Goal: Information Seeking & Learning: Find specific fact

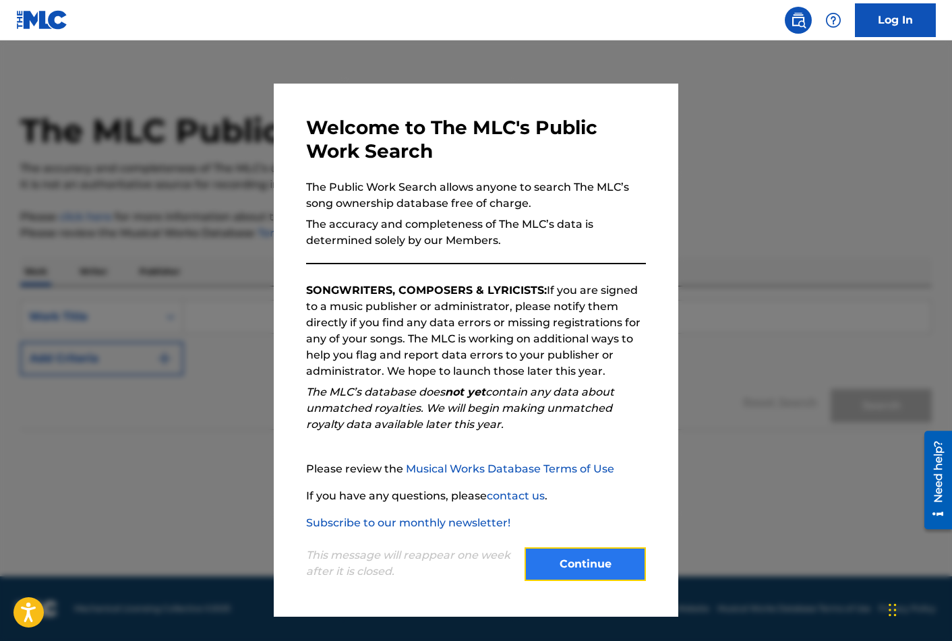
click at [589, 565] on button "Continue" at bounding box center [585, 565] width 121 height 34
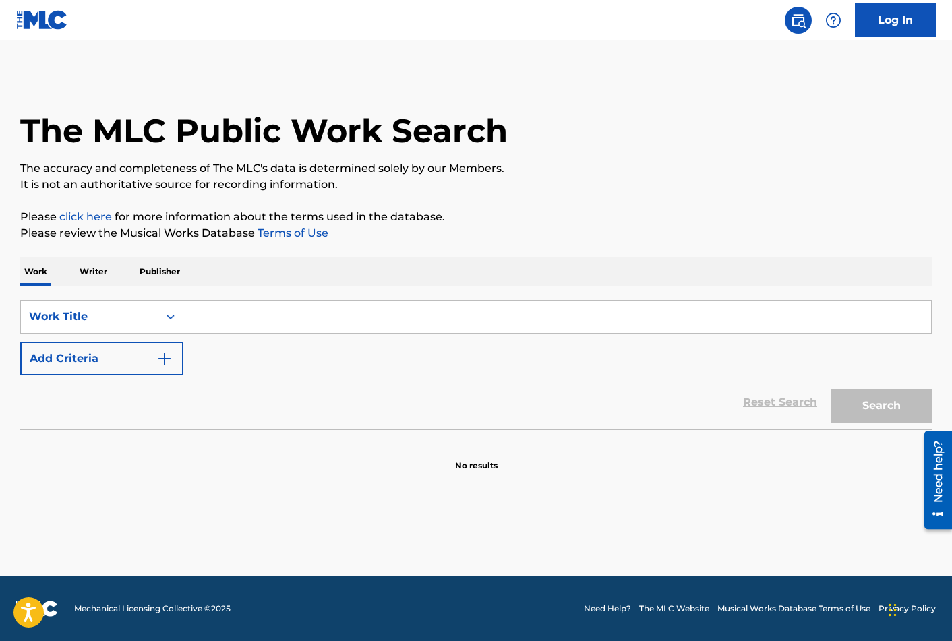
click at [158, 273] on p "Publisher" at bounding box center [160, 272] width 49 height 28
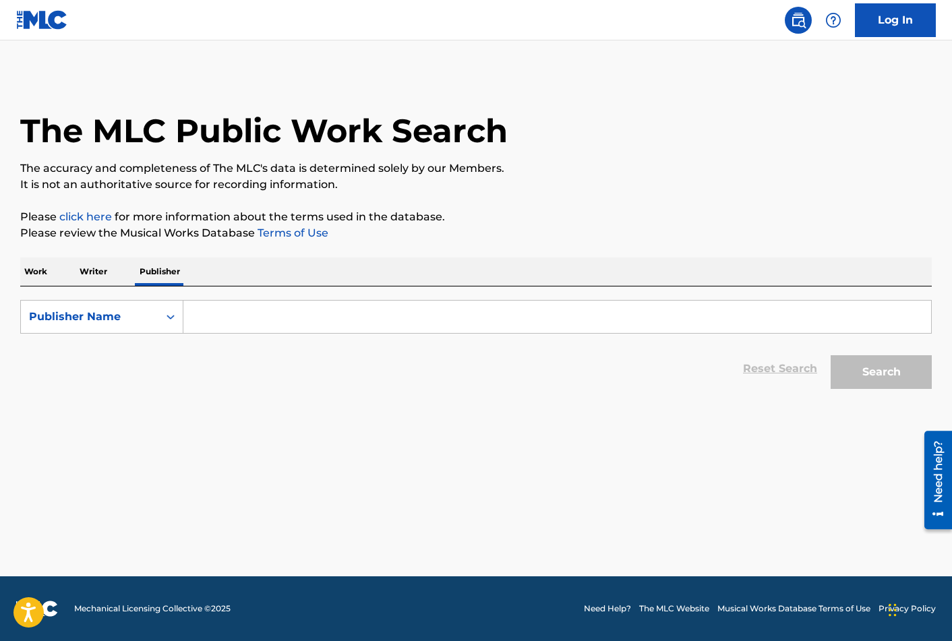
click at [295, 316] on input "Search Form" at bounding box center [557, 317] width 748 height 32
paste input "ANTHEM GRAND FILM"
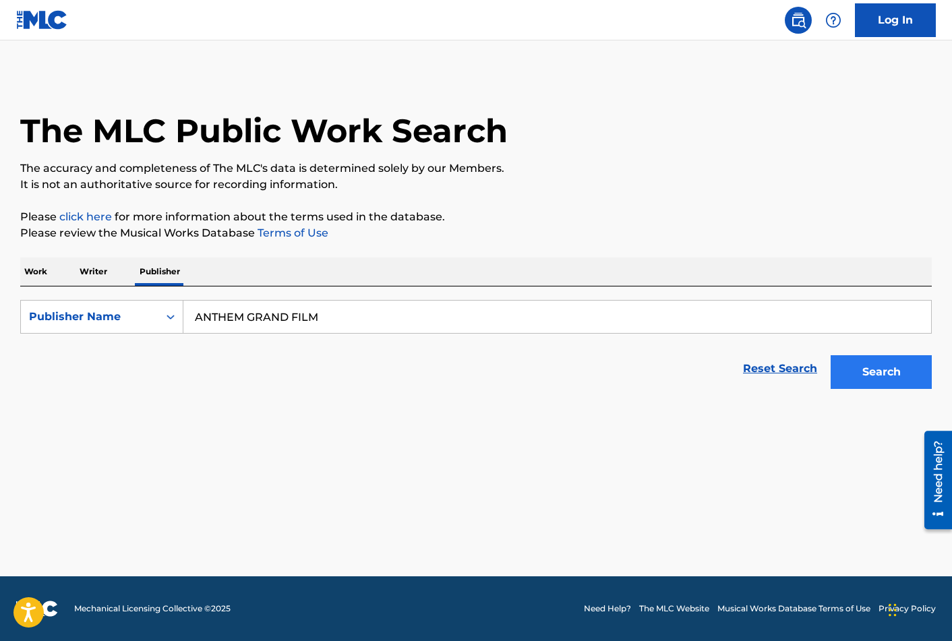
type input "ANTHEM GRAND FILM"
click at [864, 376] on button "Search" at bounding box center [881, 372] width 101 height 34
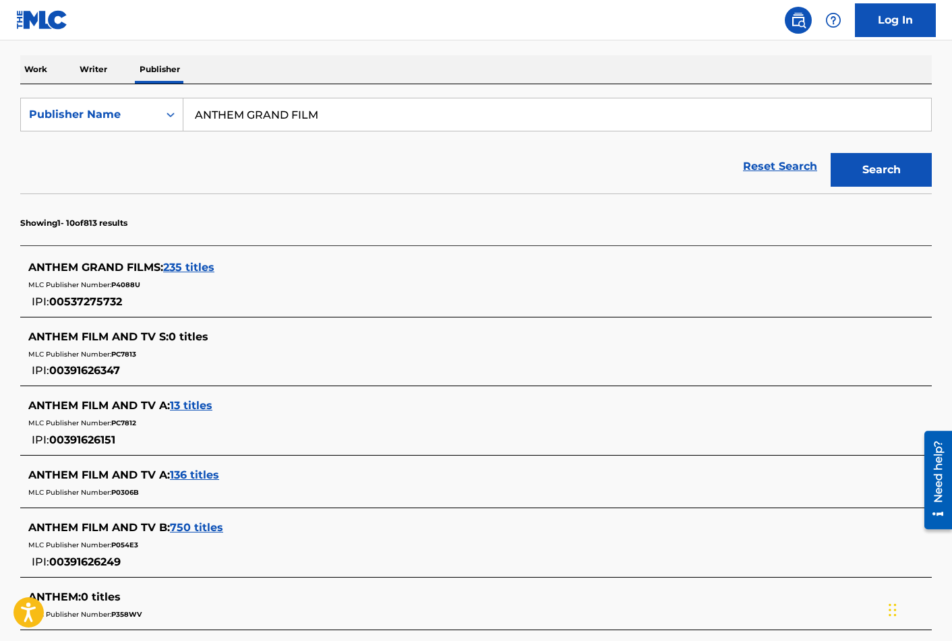
scroll to position [202, 0]
click at [194, 270] on span "235 titles" at bounding box center [188, 268] width 51 height 13
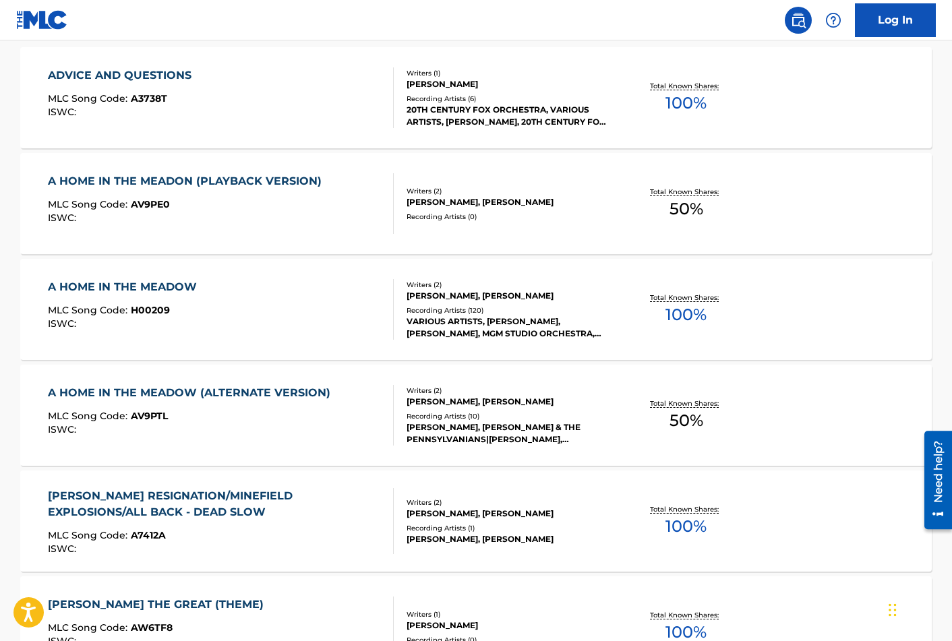
scroll to position [447, 0]
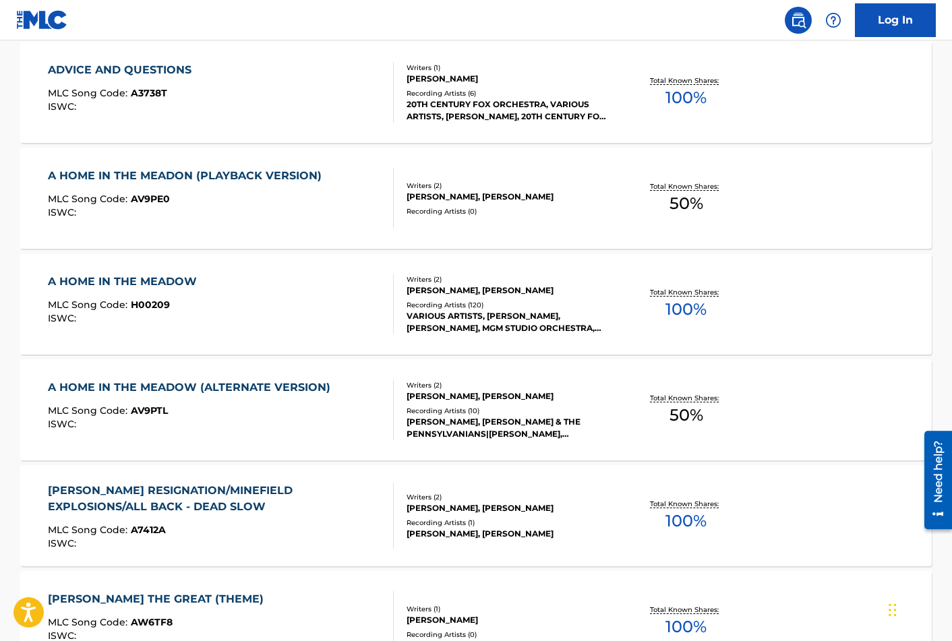
click at [562, 510] on div "[PERSON_NAME], [PERSON_NAME]" at bounding box center [509, 508] width 204 height 12
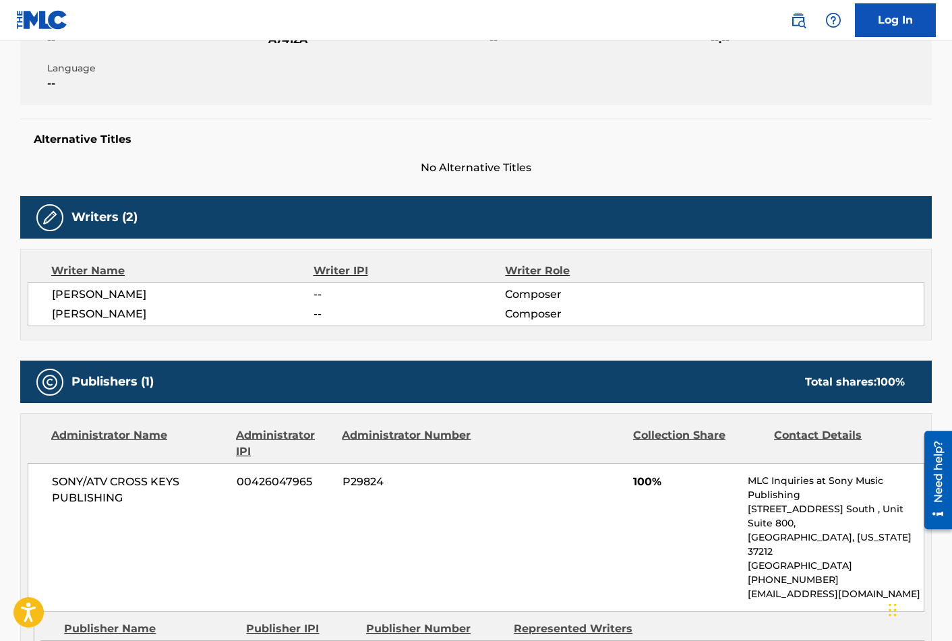
scroll to position [373, 0]
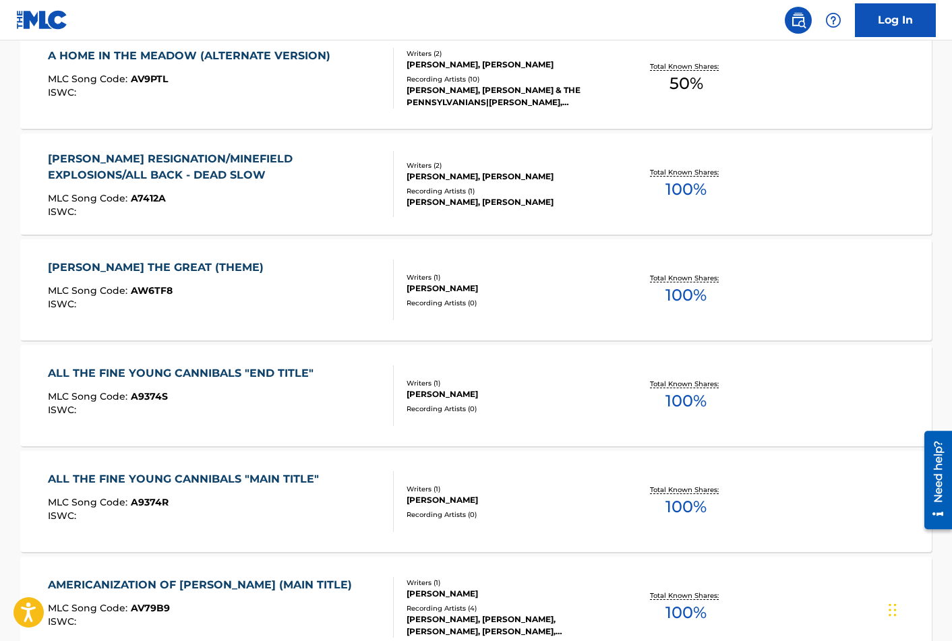
scroll to position [783, 0]
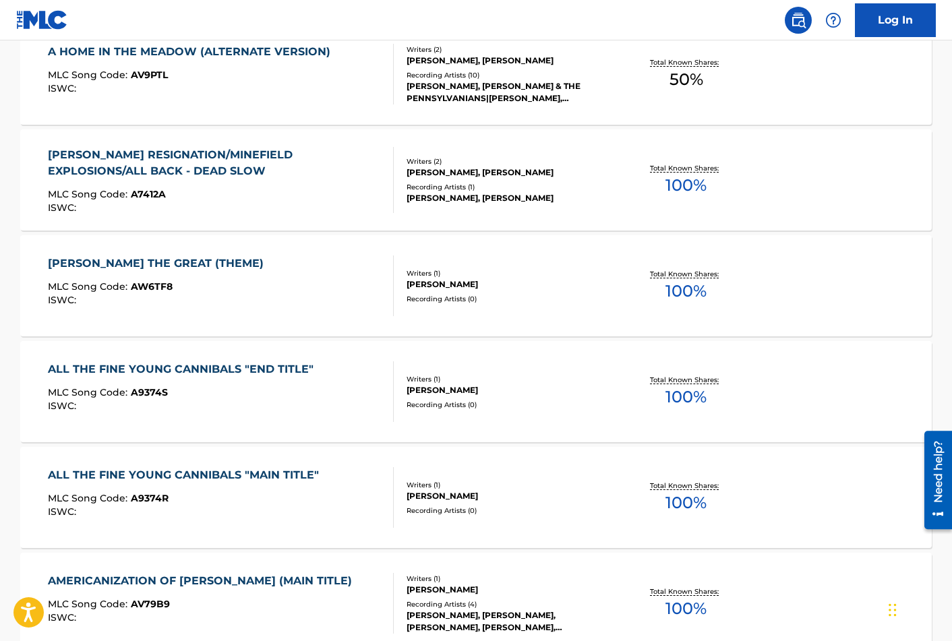
click at [552, 403] on div "Recording Artists ( 0 )" at bounding box center [509, 405] width 204 height 10
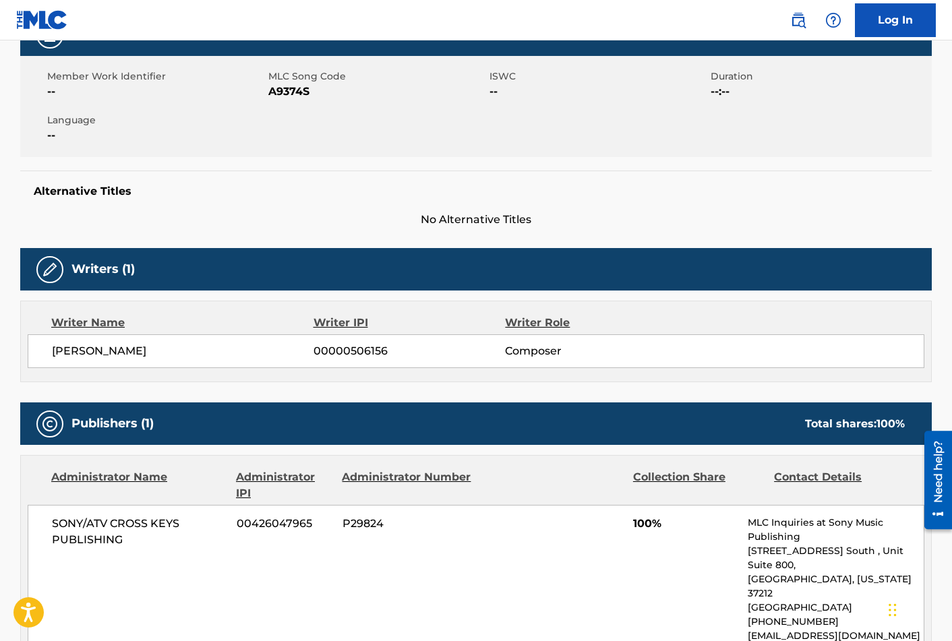
scroll to position [419, 0]
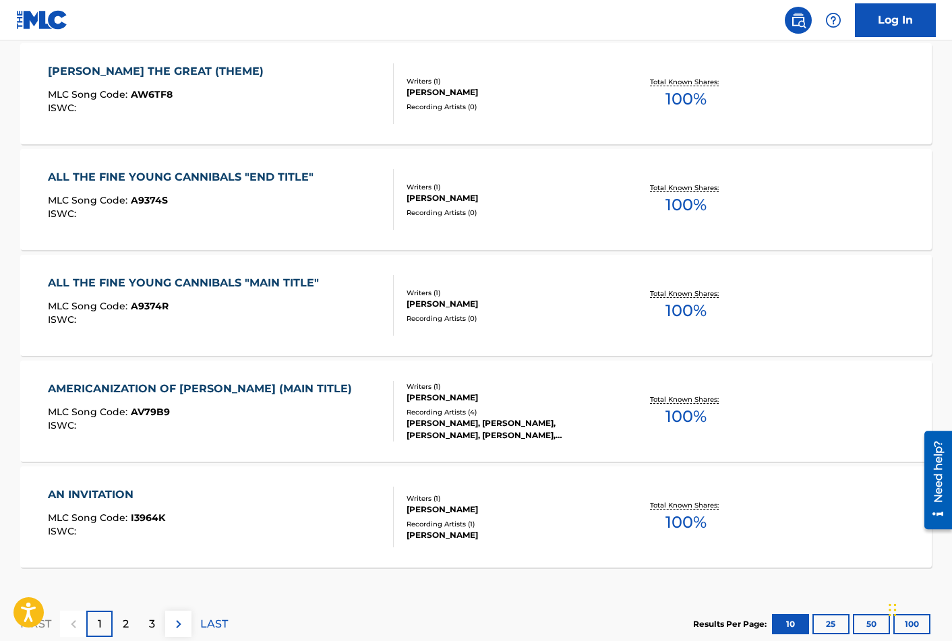
scroll to position [1031, 0]
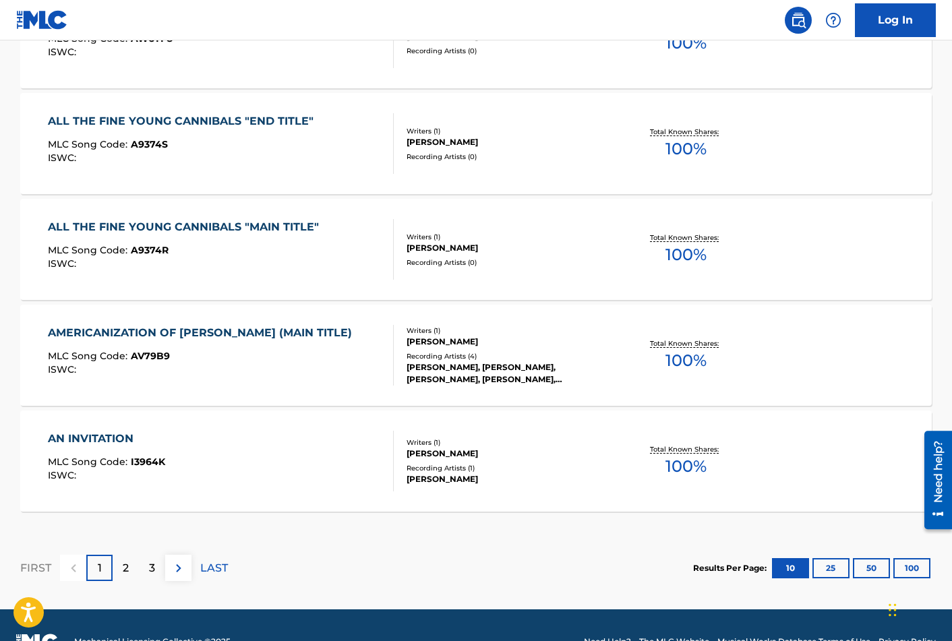
click at [556, 355] on div "Recording Artists ( 4 )" at bounding box center [509, 356] width 204 height 10
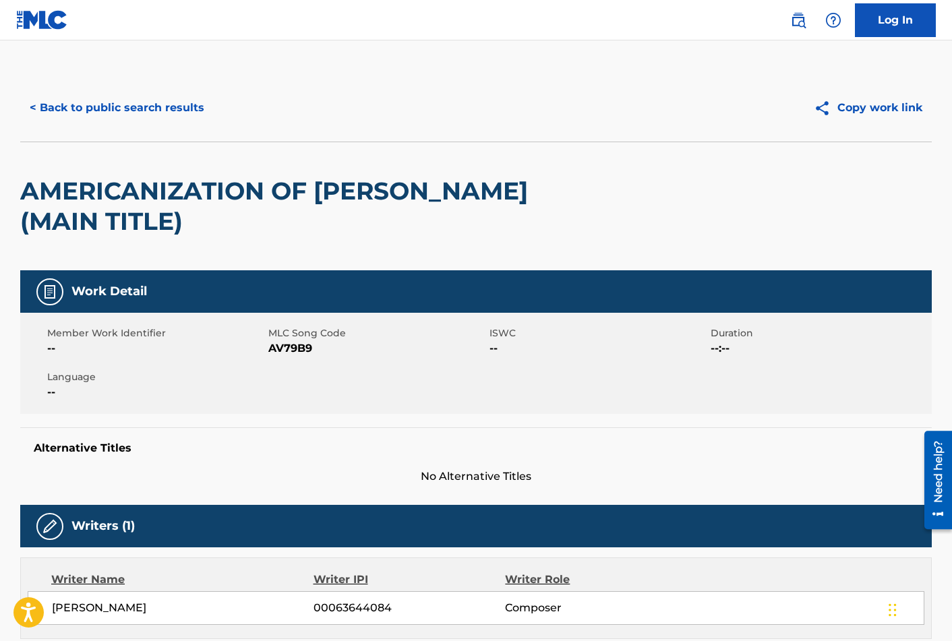
scroll to position [651, 0]
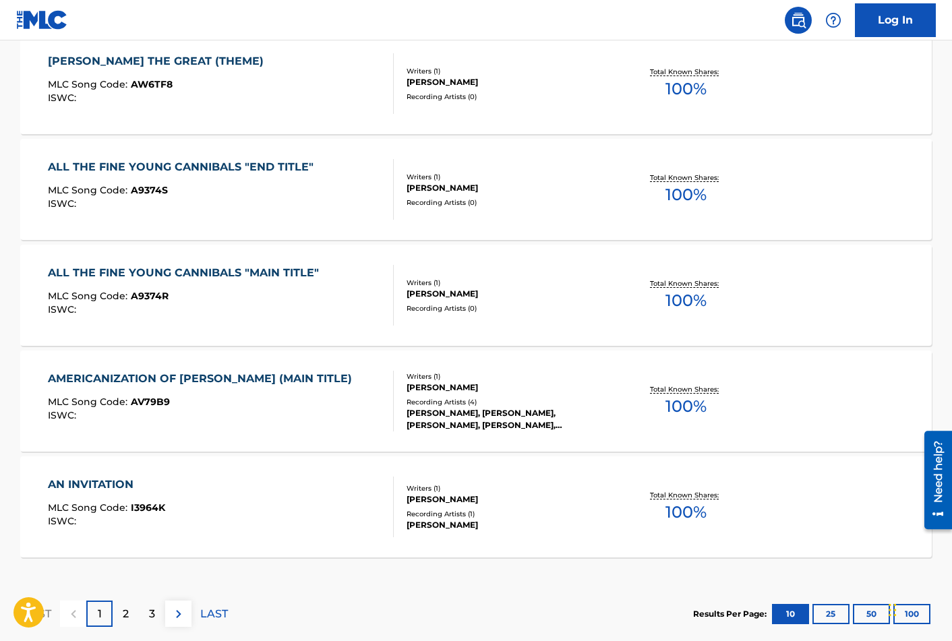
scroll to position [1064, 0]
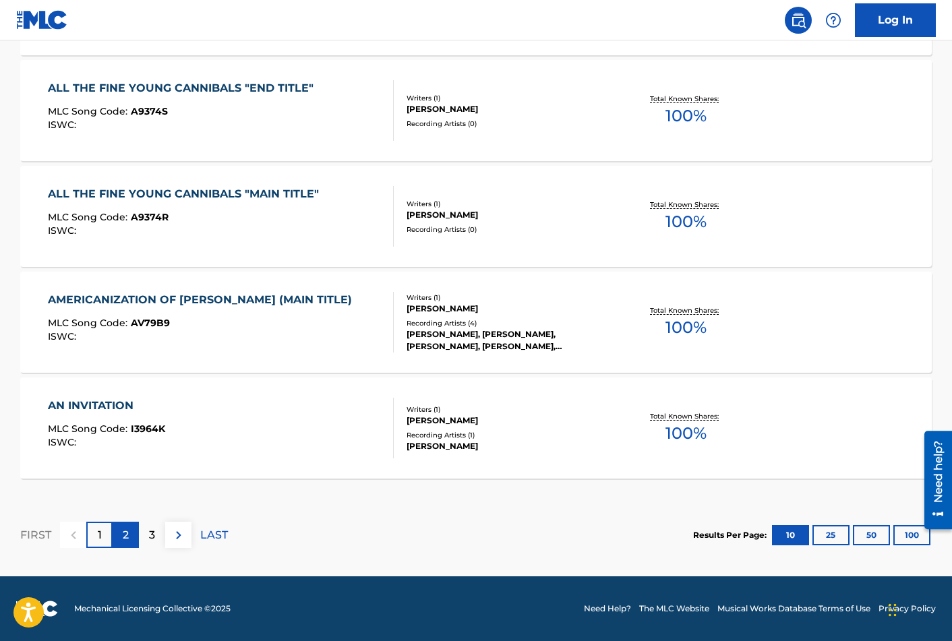
click at [125, 541] on p "2" at bounding box center [126, 535] width 6 height 16
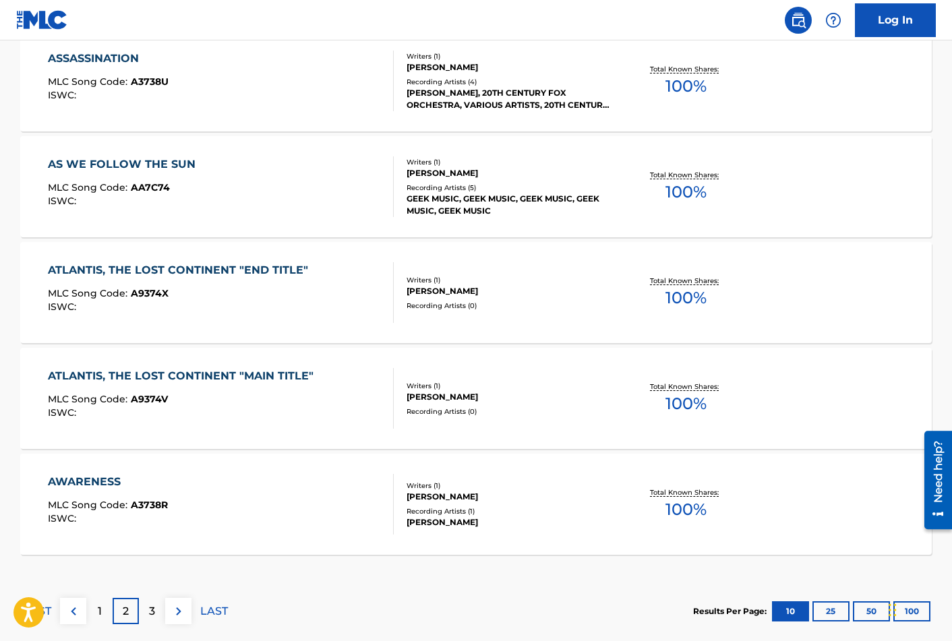
scroll to position [1028, 0]
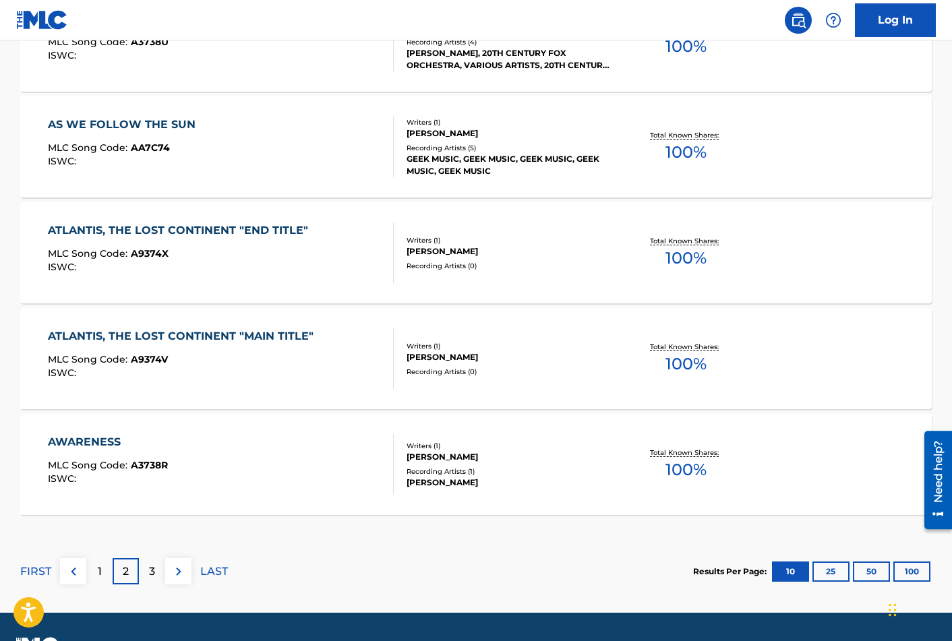
click at [584, 370] on div "Recording Artists ( 0 )" at bounding box center [509, 372] width 204 height 10
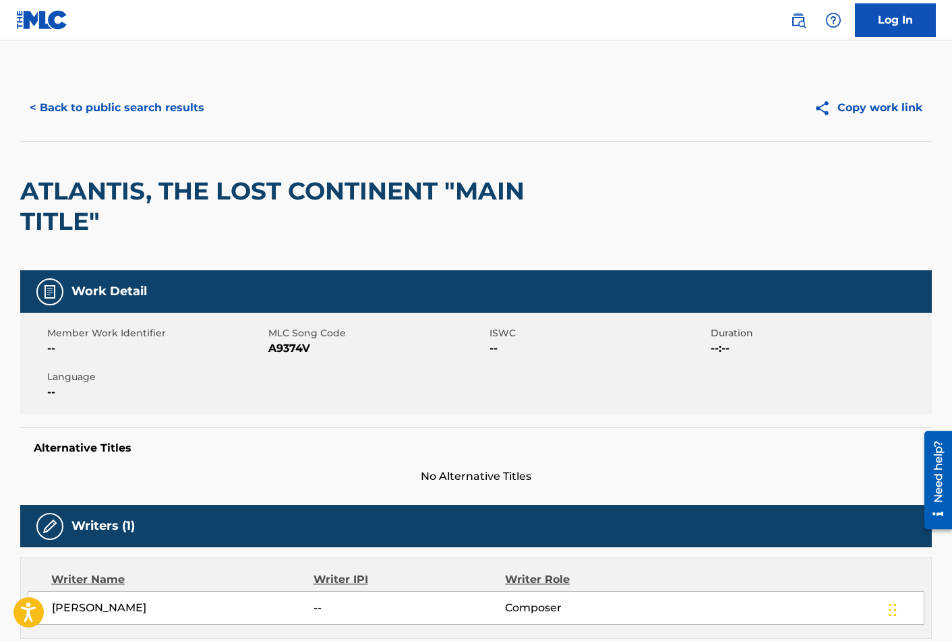
scroll to position [506, 0]
